Goal: Navigation & Orientation: Find specific page/section

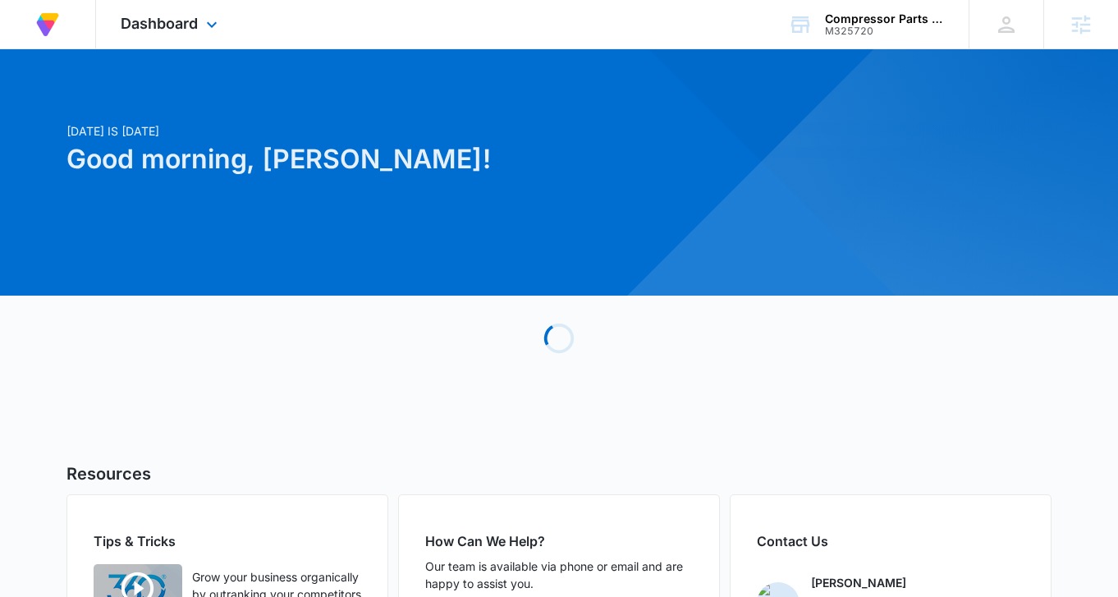
click at [172, 11] on div "Dashboard Apps Reputation Forms CRM Email Social Content Ads Intelligence Files…" at bounding box center [171, 24] width 150 height 48
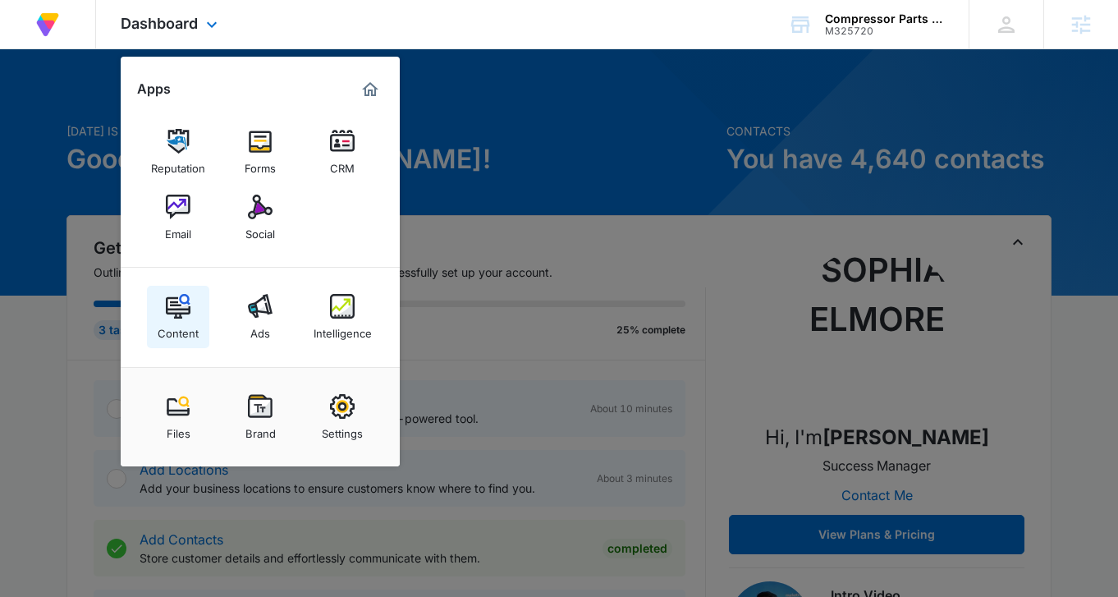
click at [179, 299] on img at bounding box center [178, 306] width 25 height 25
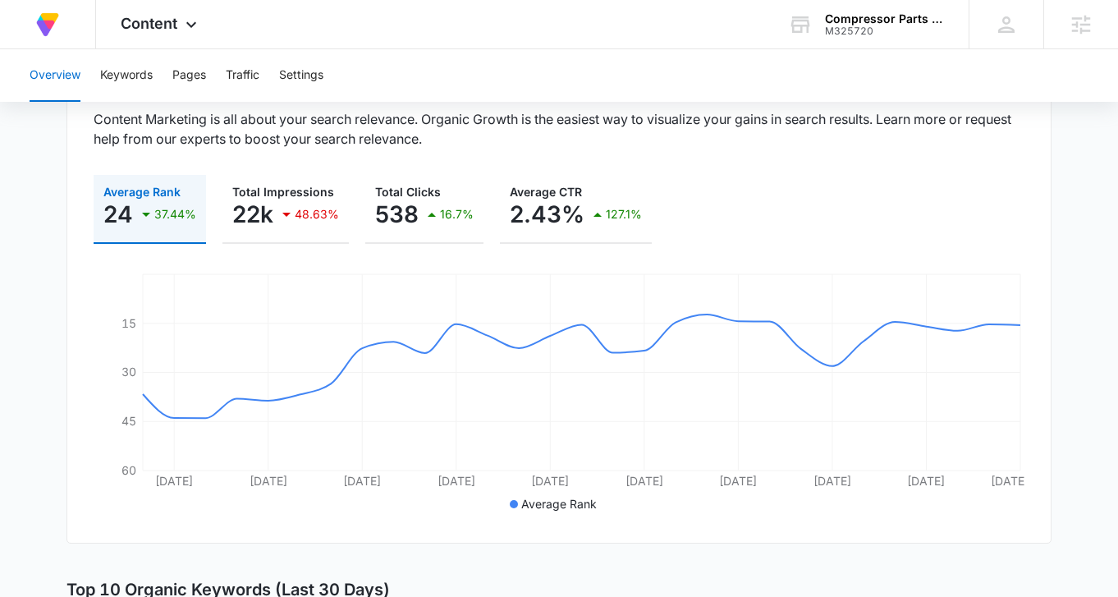
scroll to position [185, 0]
click at [175, 30] on span "Content" at bounding box center [149, 23] width 57 height 17
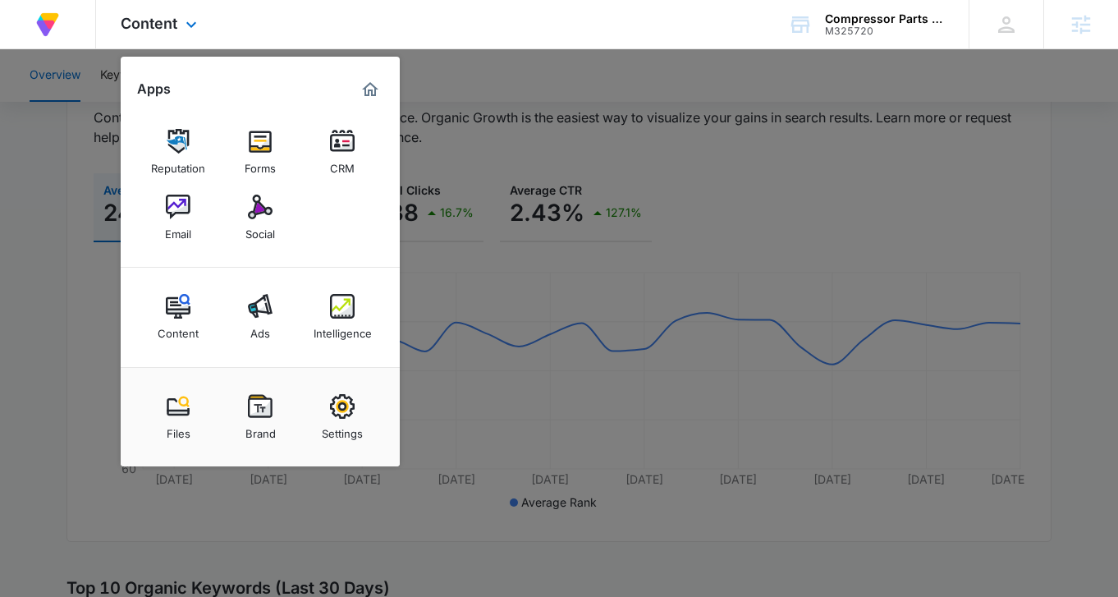
click at [172, 255] on div "Reputation Forms CRM Email Social" at bounding box center [260, 185] width 279 height 165
click at [166, 212] on img at bounding box center [178, 207] width 25 height 25
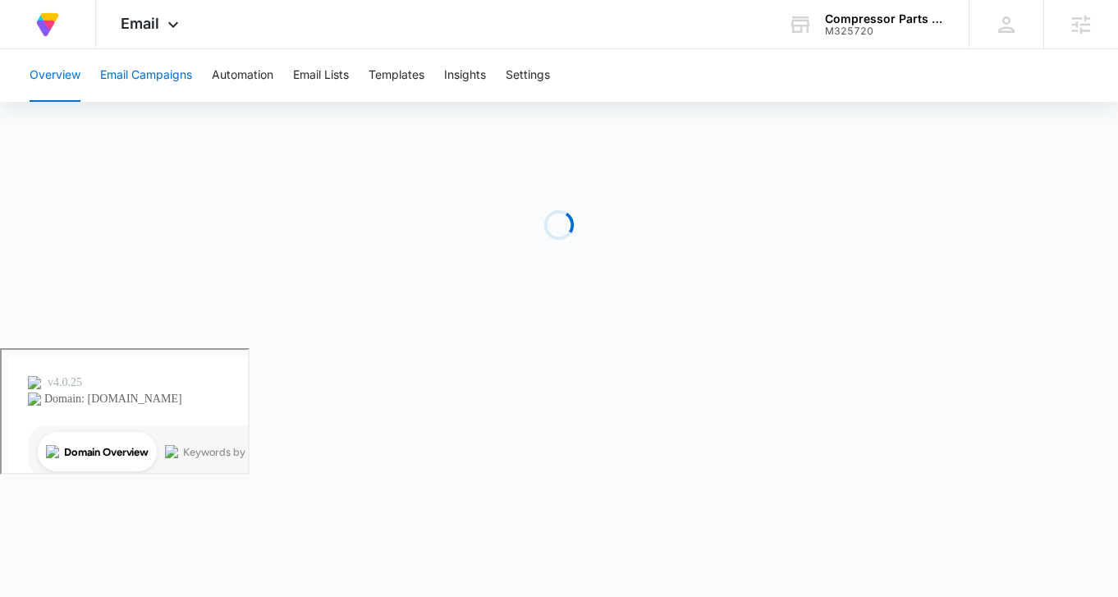
click at [173, 56] on button "Email Campaigns" at bounding box center [146, 75] width 92 height 53
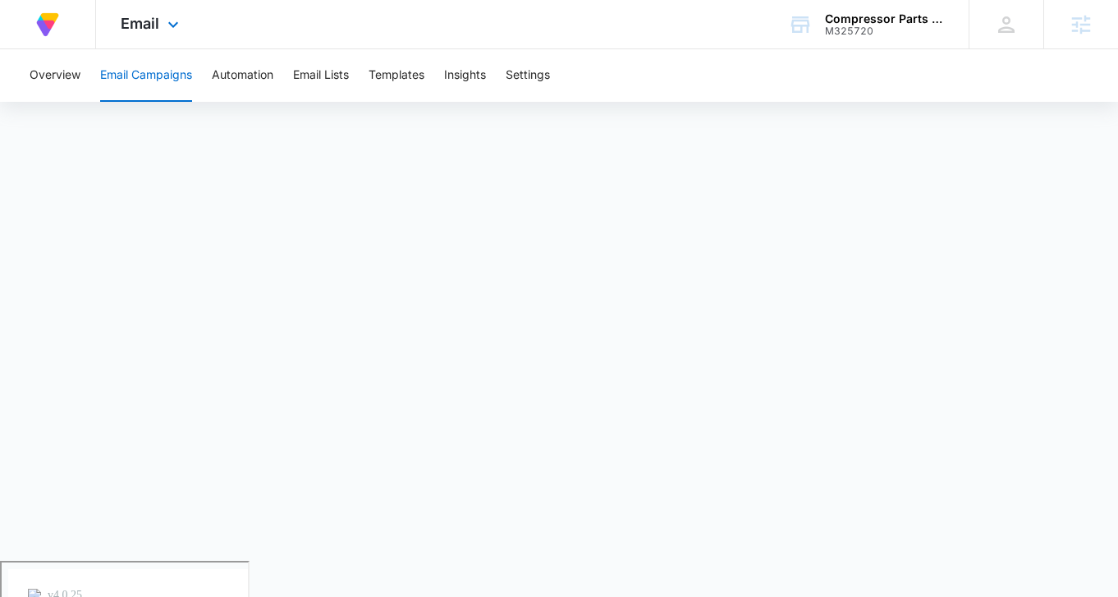
click at [159, 26] on div "Email Apps Reputation Forms CRM Email Social Content Ads Intelligence Files Bra…" at bounding box center [152, 24] width 112 height 48
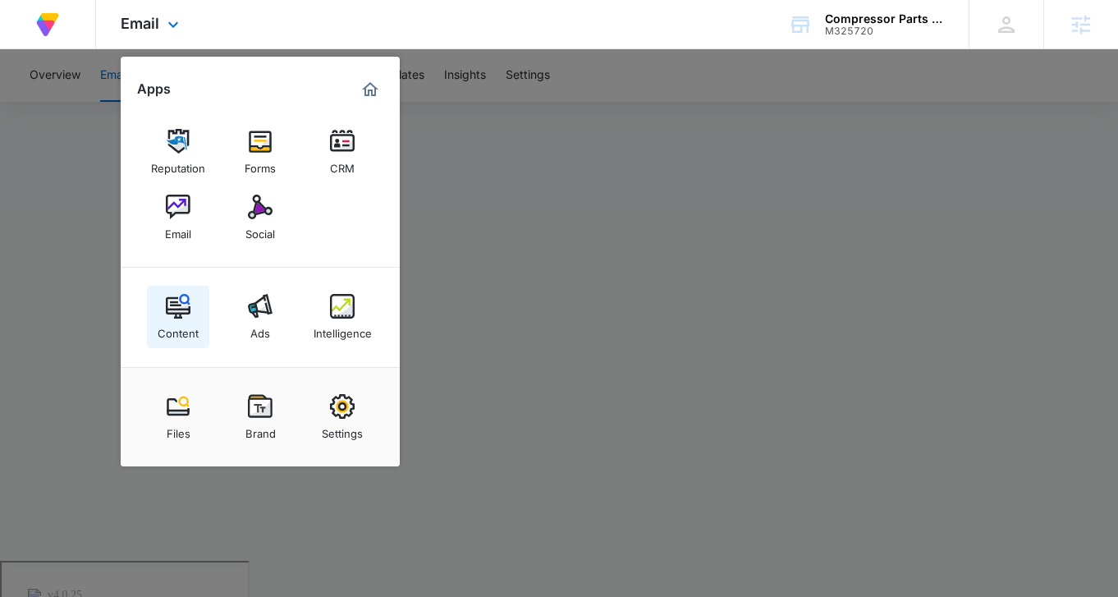
click at [180, 291] on link "Content" at bounding box center [178, 317] width 62 height 62
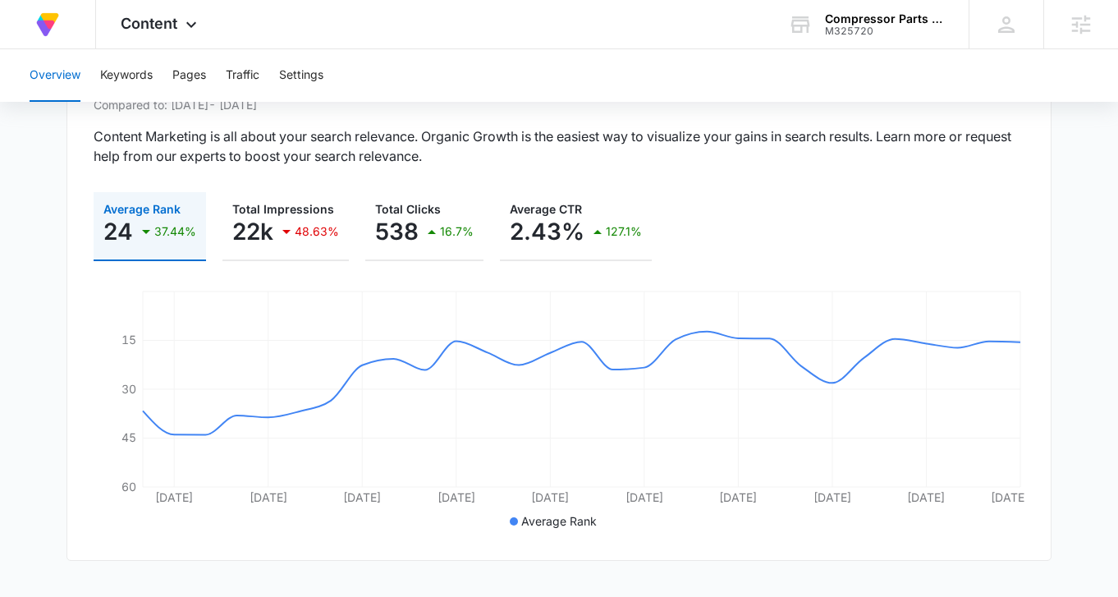
scroll to position [171, 0]
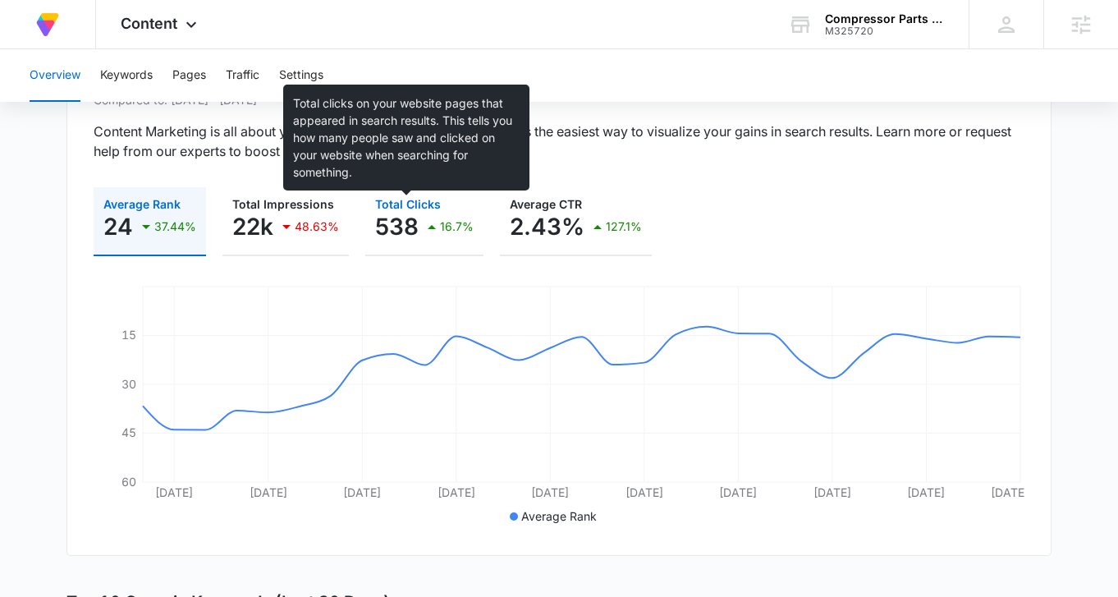
click at [413, 210] on span "Total Clicks" at bounding box center [408, 204] width 66 height 14
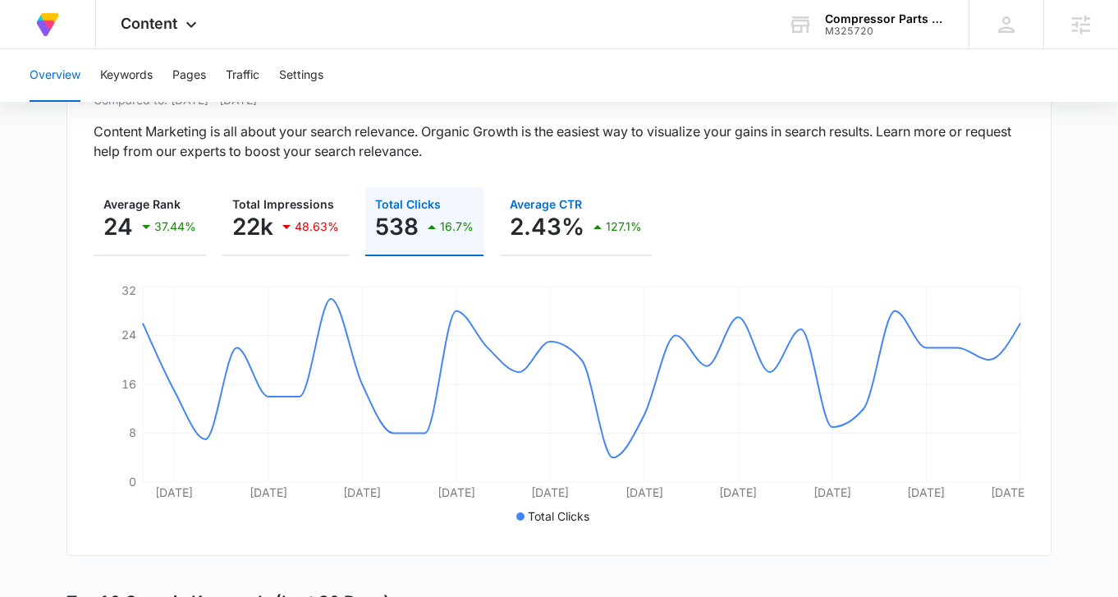
click at [539, 213] on p "2.43%" at bounding box center [547, 226] width 75 height 26
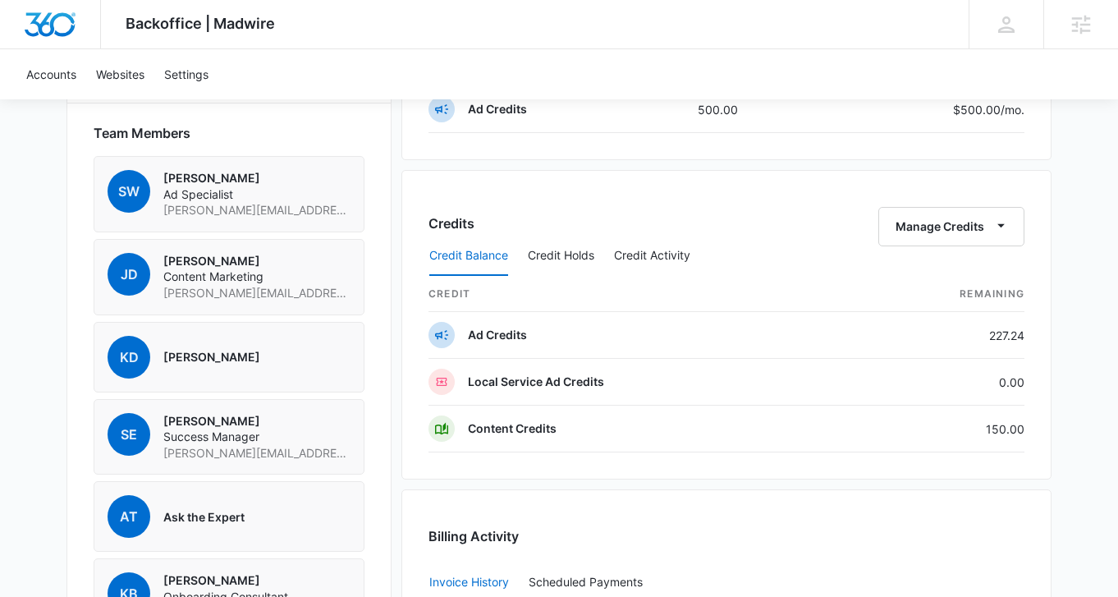
scroll to position [1150, 0]
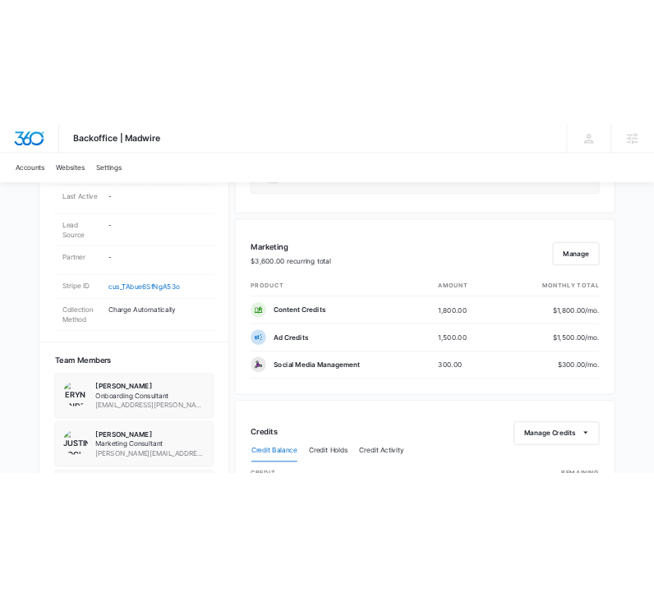
scroll to position [893, 0]
